Goal: Contribute content

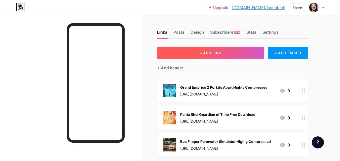
click at [191, 54] on button "+ ADD LINK" at bounding box center [210, 53] width 107 height 12
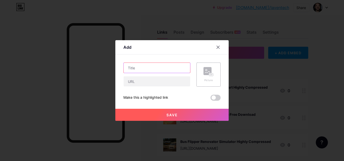
click at [179, 67] on input "text" at bounding box center [157, 68] width 66 height 10
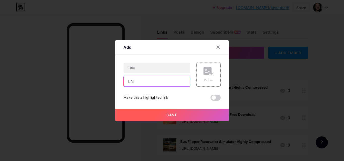
click at [178, 80] on input "text" at bounding box center [157, 81] width 66 height 10
paste input "[URL][DOMAIN_NAME]"
type input "[URL][DOMAIN_NAME]"
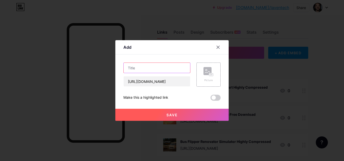
click at [177, 68] on input "text" at bounding box center [157, 68] width 66 height 10
type input "Hearts of Iron 3 PC Game Free Download"
click at [209, 74] on rect at bounding box center [211, 75] width 4 height 3
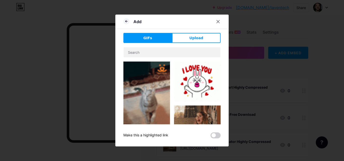
click at [188, 43] on div "GIFs Upload Content YouTube Play YouTube video without leaving your page. ADD V…" at bounding box center [171, 86] width 97 height 106
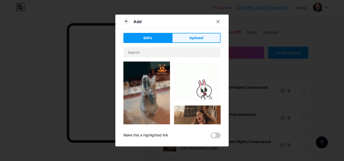
click at [185, 41] on button "Upload" at bounding box center [196, 38] width 49 height 10
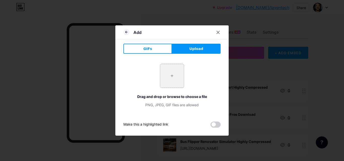
click at [175, 78] on input "file" at bounding box center [172, 76] width 24 height 24
type input "C:\fakepath\heartsofiron3_temp_p_eLUMK.jpg"
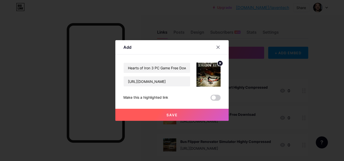
click at [186, 116] on button "Save" at bounding box center [171, 115] width 113 height 12
